Goal: Register for event/course

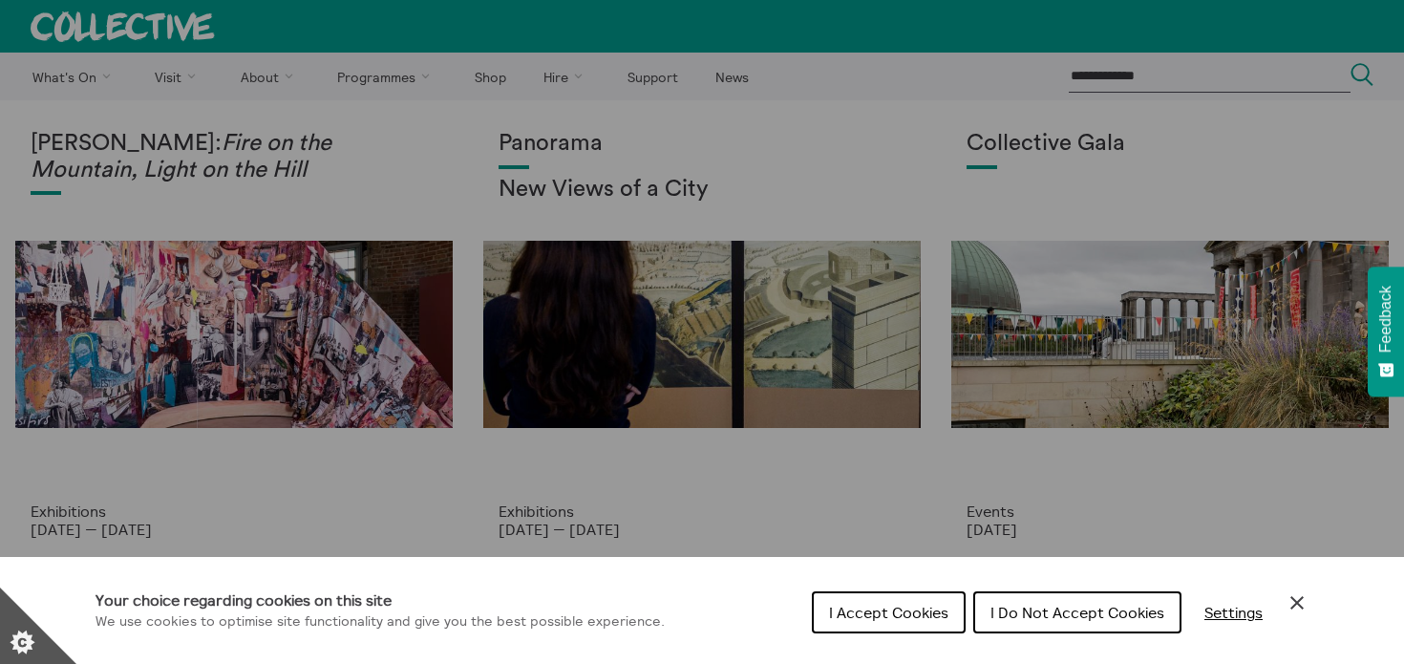
click at [917, 613] on span "I Accept Cookies" at bounding box center [888, 612] width 119 height 19
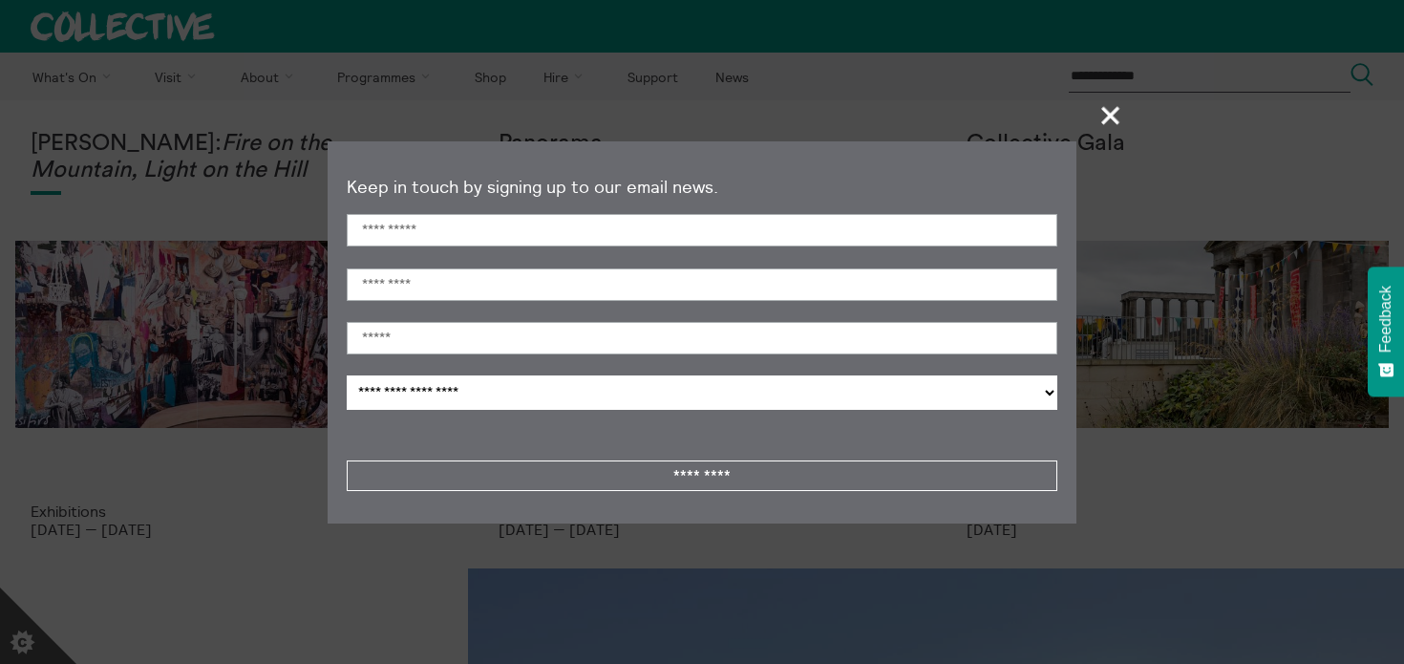
click at [1105, 127] on span "+" at bounding box center [1111, 115] width 56 height 56
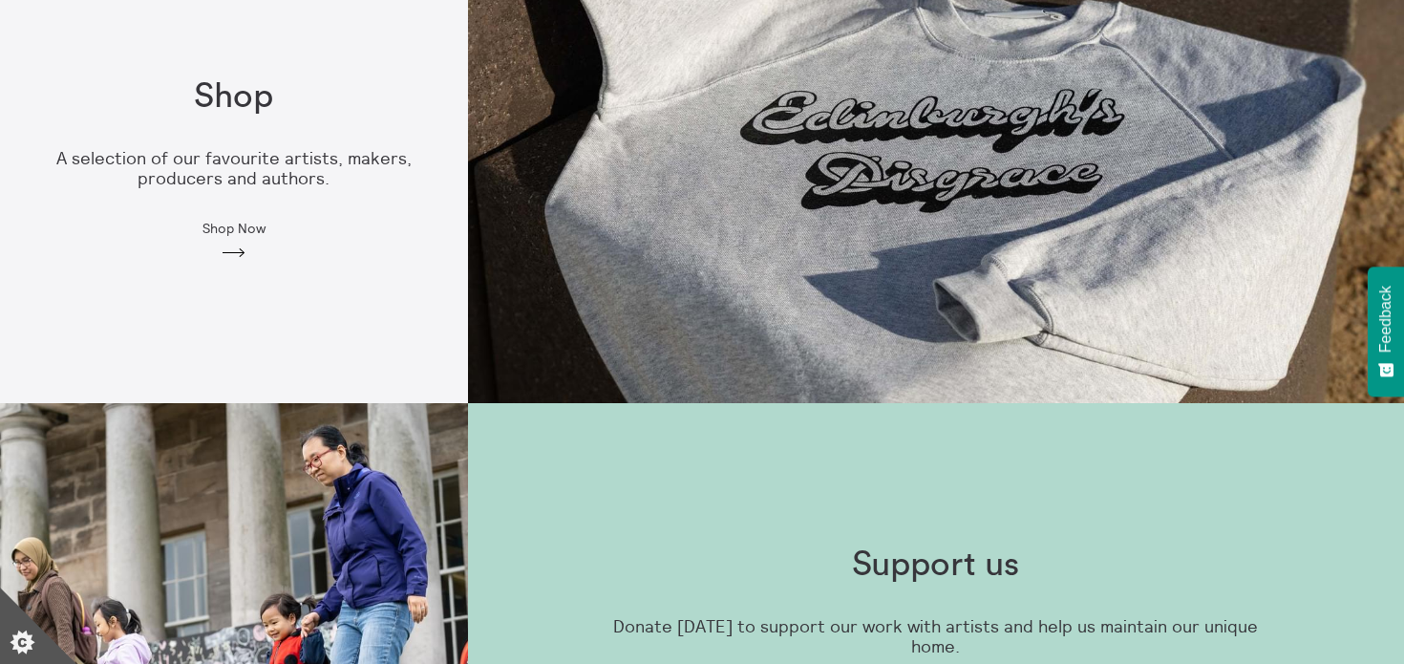
scroll to position [1102, 0]
click at [216, 228] on span "Shop Now" at bounding box center [234, 227] width 63 height 15
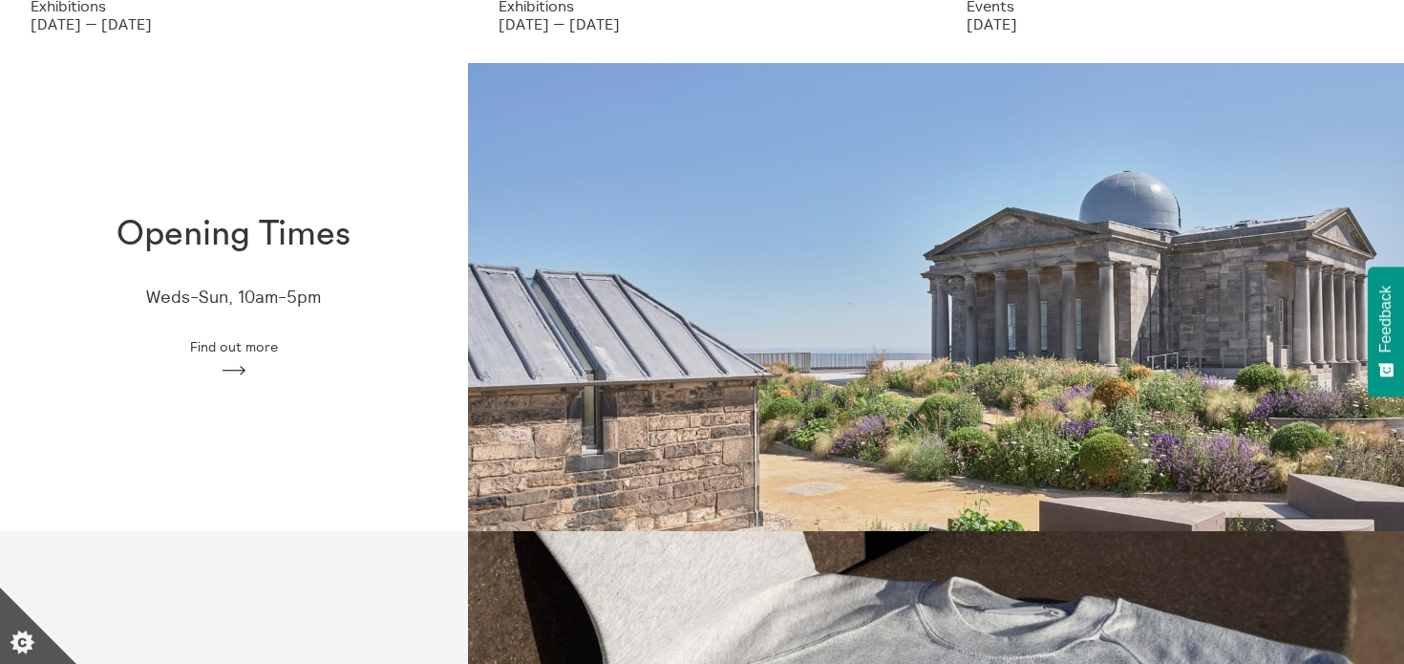
scroll to position [0, 0]
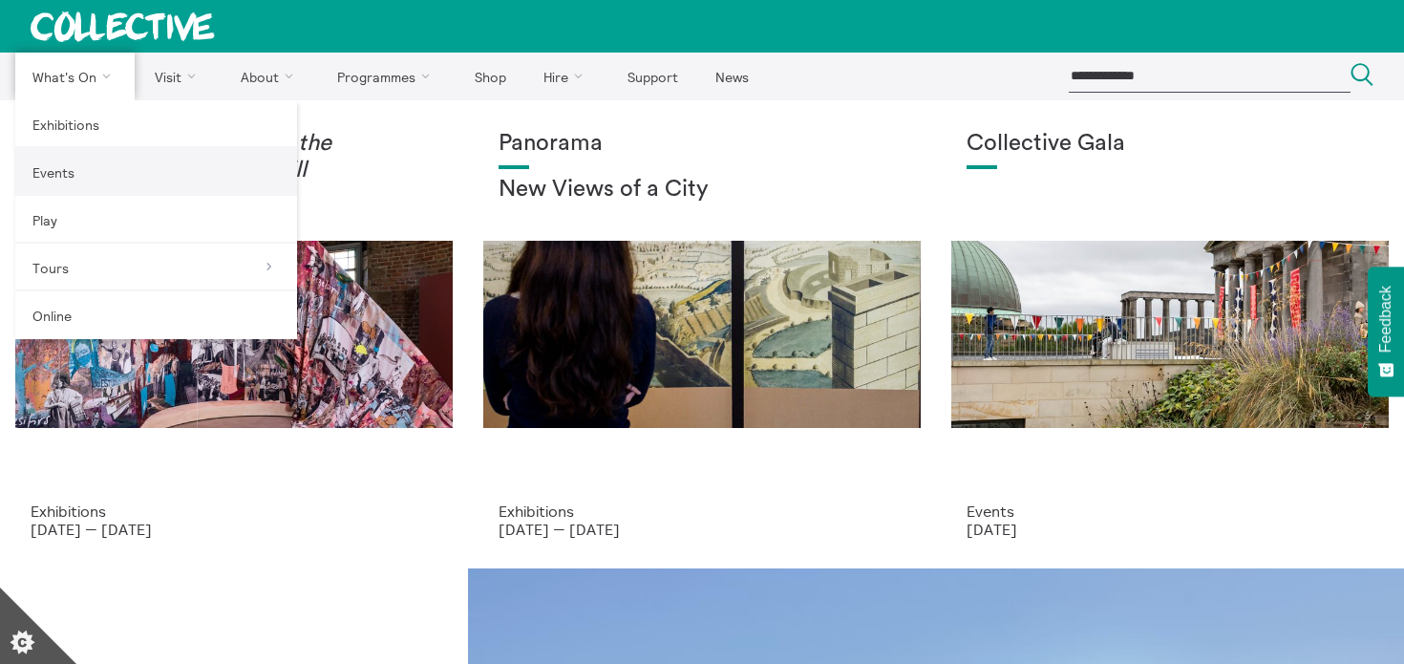
click at [73, 172] on link "Events" at bounding box center [156, 172] width 282 height 48
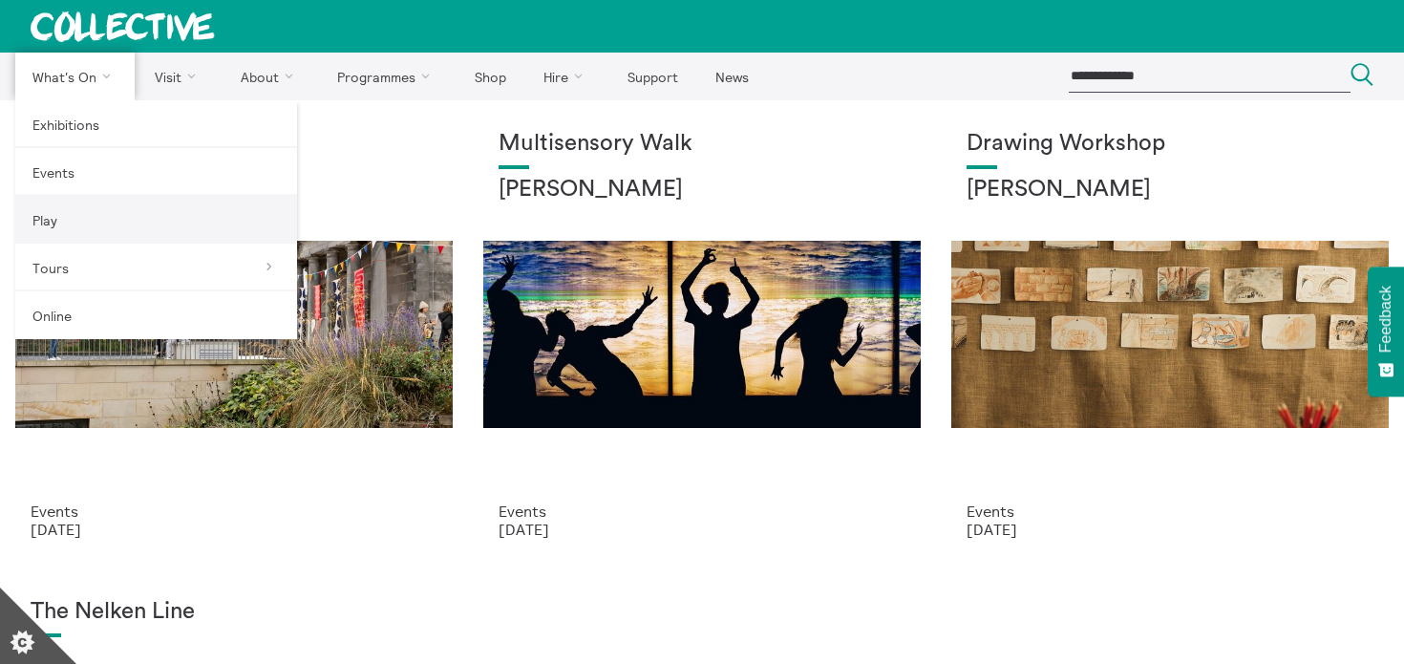
click at [81, 224] on link "Play" at bounding box center [156, 220] width 282 height 48
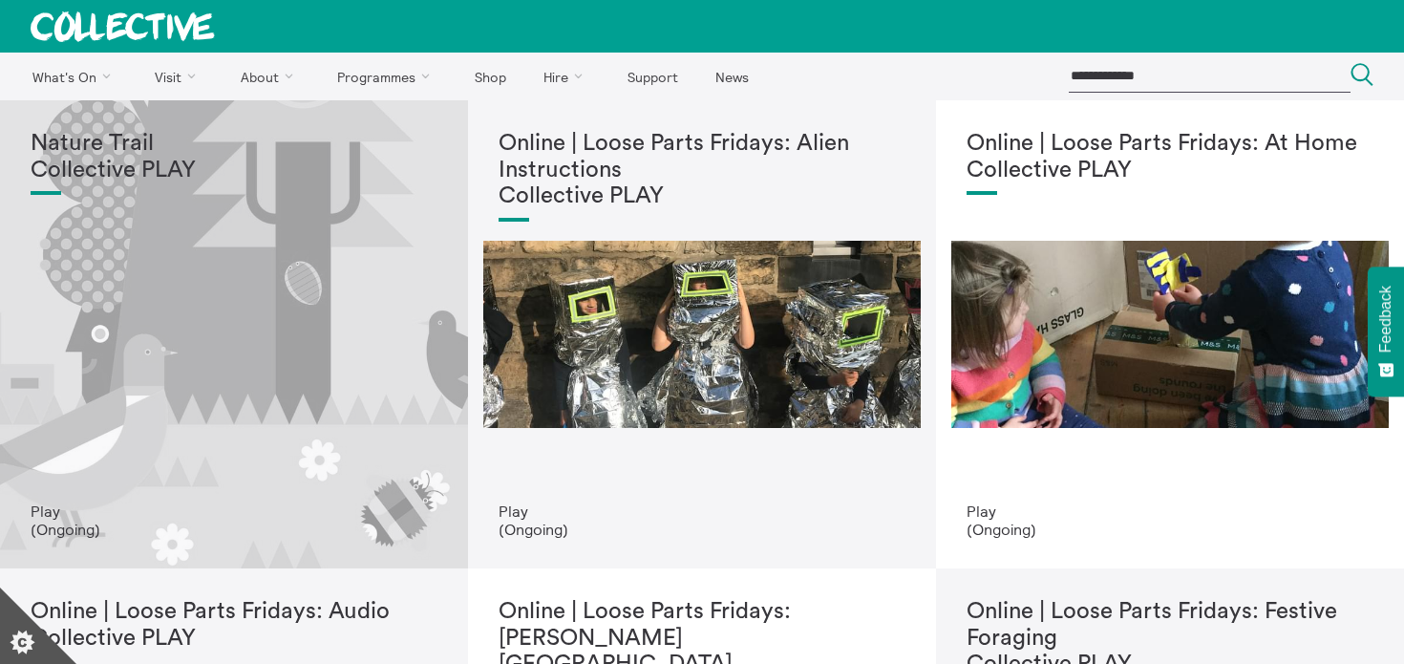
click at [297, 295] on div "Nature Trail Collective PLAY" at bounding box center [234, 317] width 407 height 372
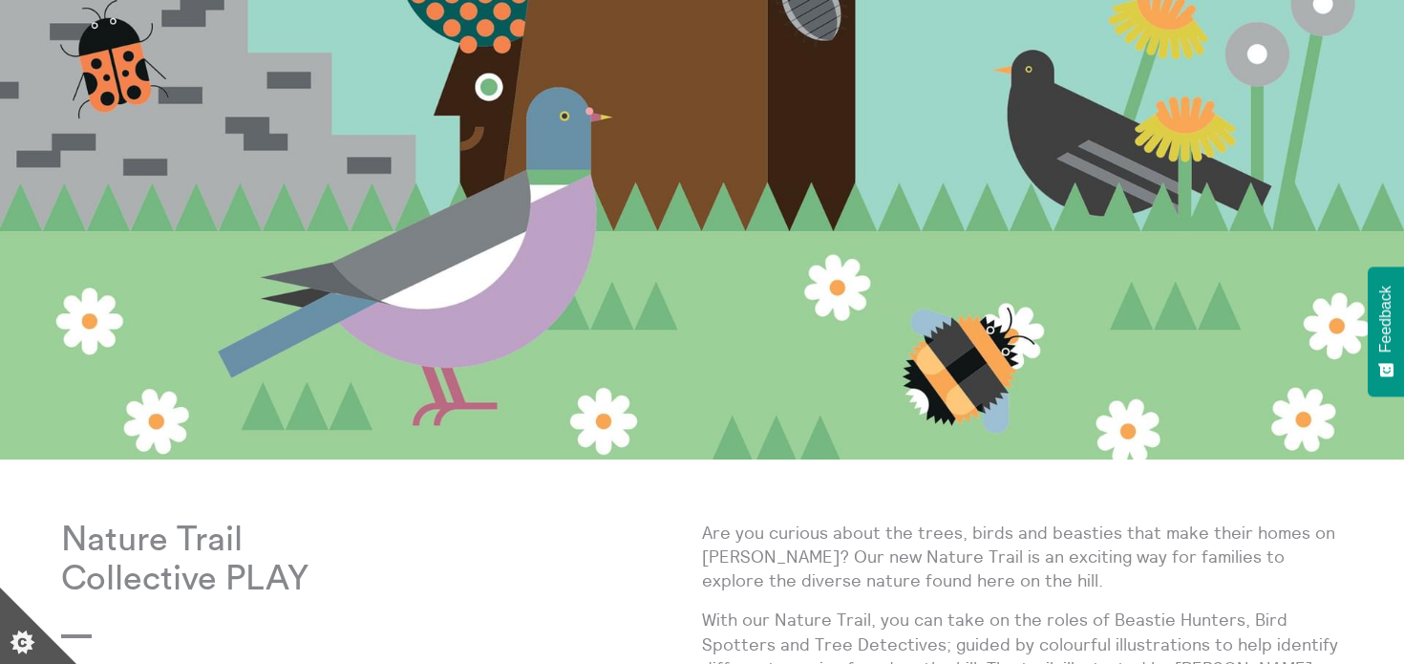
scroll to position [371, 0]
